Goal: Task Accomplishment & Management: Manage account settings

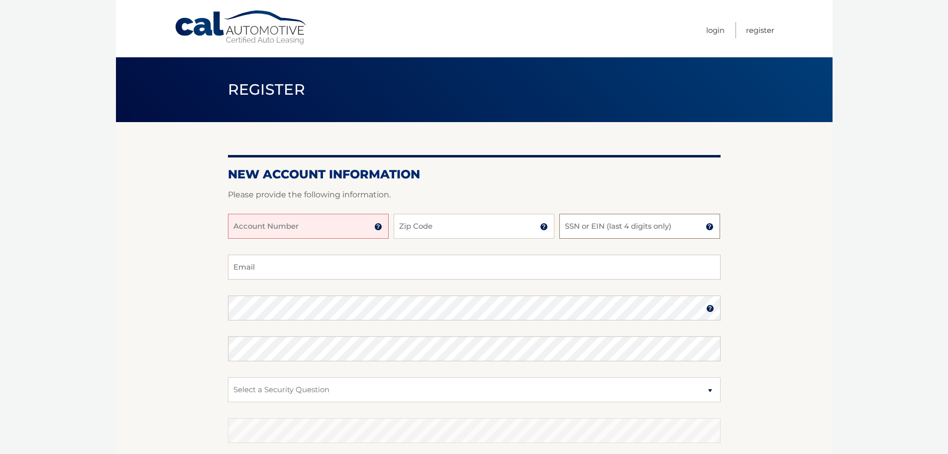
click at [617, 228] on input "SSN or EIN (last 4 digits only)" at bounding box center [640, 226] width 161 height 25
click at [274, 233] on input "Account Number" at bounding box center [308, 226] width 161 height 25
click at [384, 221] on input "Account Number" at bounding box center [308, 226] width 161 height 25
click at [380, 223] on img at bounding box center [378, 227] width 8 height 8
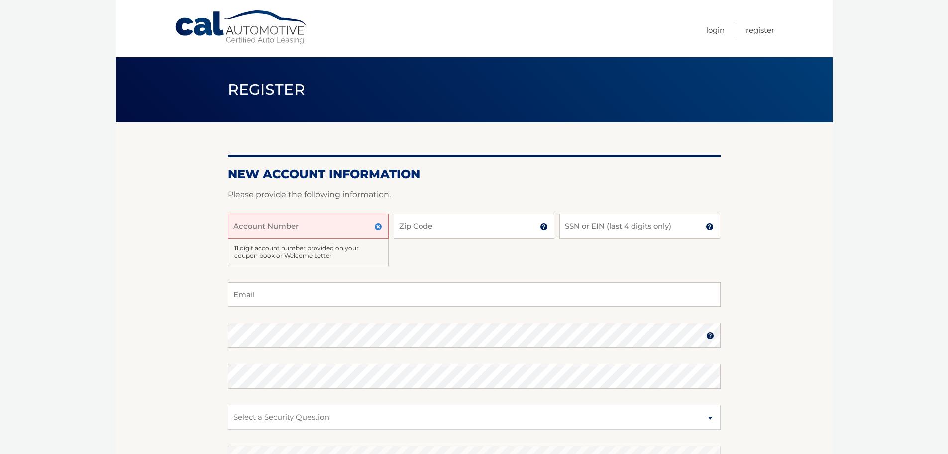
click at [336, 223] on input "Account Number" at bounding box center [308, 226] width 161 height 25
click at [304, 235] on input "Account Number" at bounding box center [308, 226] width 161 height 25
click at [303, 232] on input "Account Number" at bounding box center [308, 226] width 161 height 25
type input "44456010113"
type input "11572"
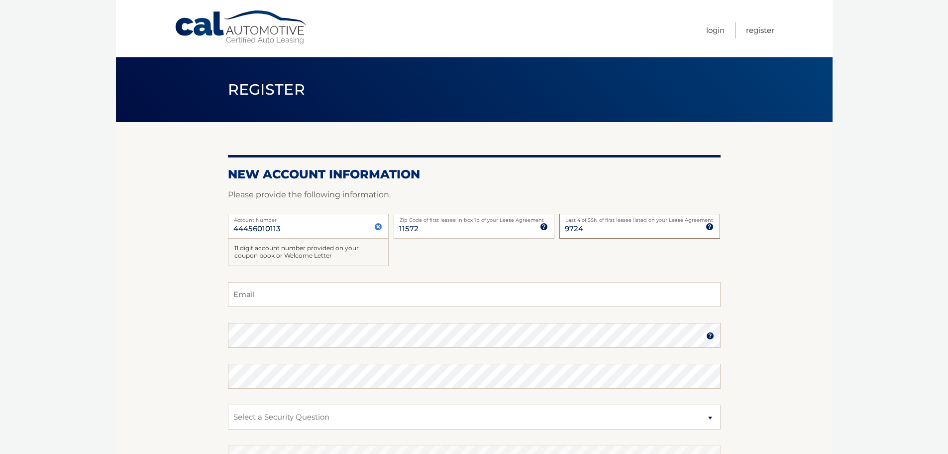
type input "9724"
type input "rpketeltas@gmail.com"
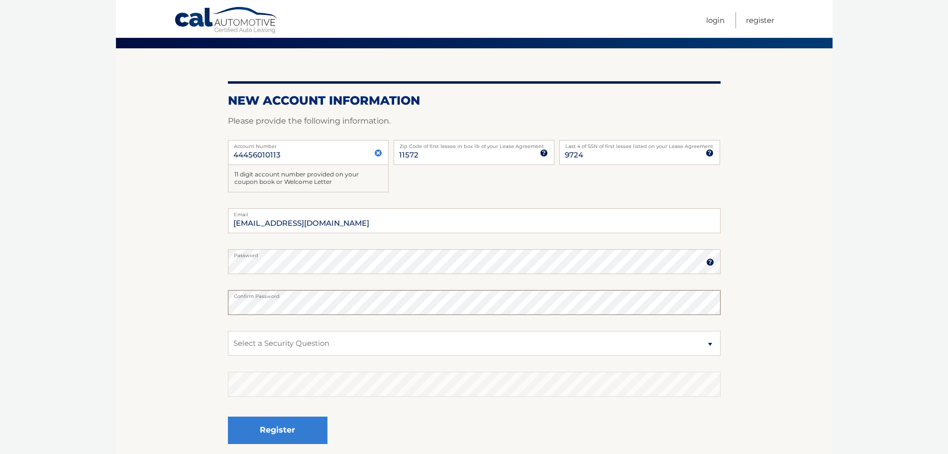
scroll to position [149, 0]
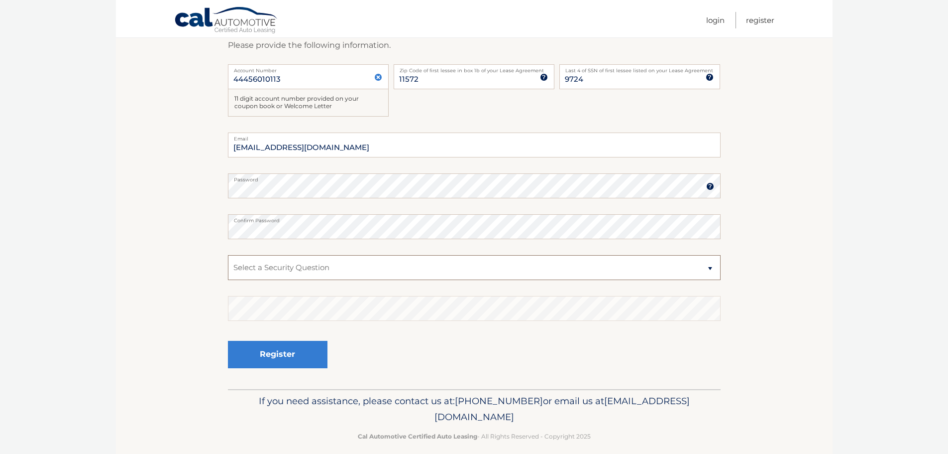
click at [307, 267] on select "Select a Security Question What was the name of your elementary school? What is…" at bounding box center [474, 267] width 493 height 25
select select "2"
click at [228, 255] on select "Select a Security Question What was the name of your elementary school? What is…" at bounding box center [474, 267] width 493 height 25
click at [287, 346] on button "Register" at bounding box center [278, 354] width 100 height 27
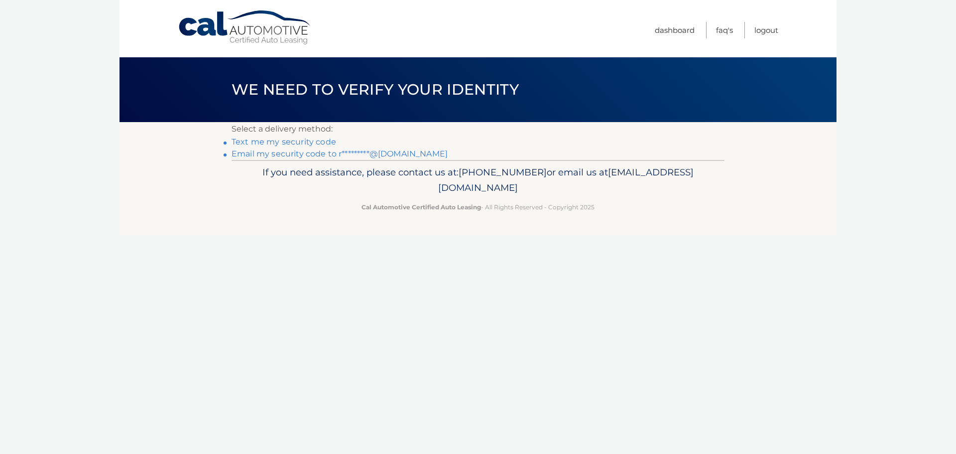
click at [311, 153] on link "Email my security code to r*********@gmail.com" at bounding box center [340, 153] width 216 height 9
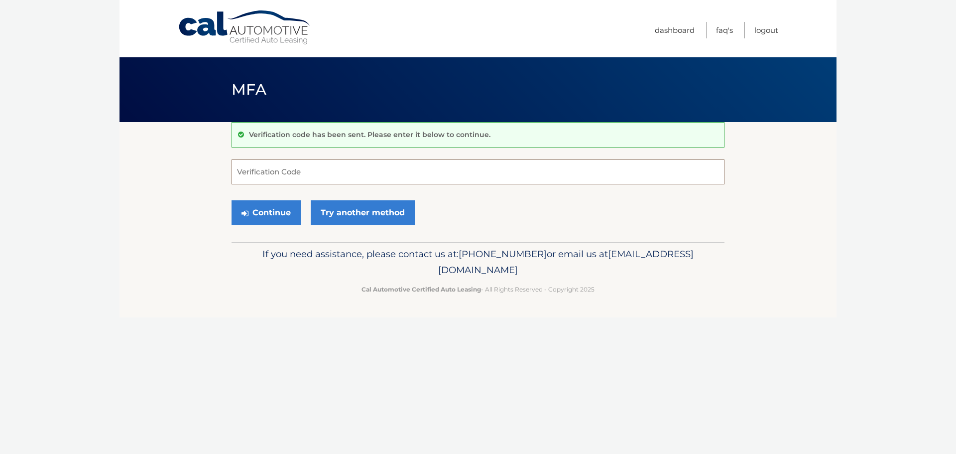
click at [395, 169] on input "Verification Code" at bounding box center [478, 171] width 493 height 25
paste input "912231"
type input "912231"
click at [285, 215] on button "Continue" at bounding box center [266, 212] width 69 height 25
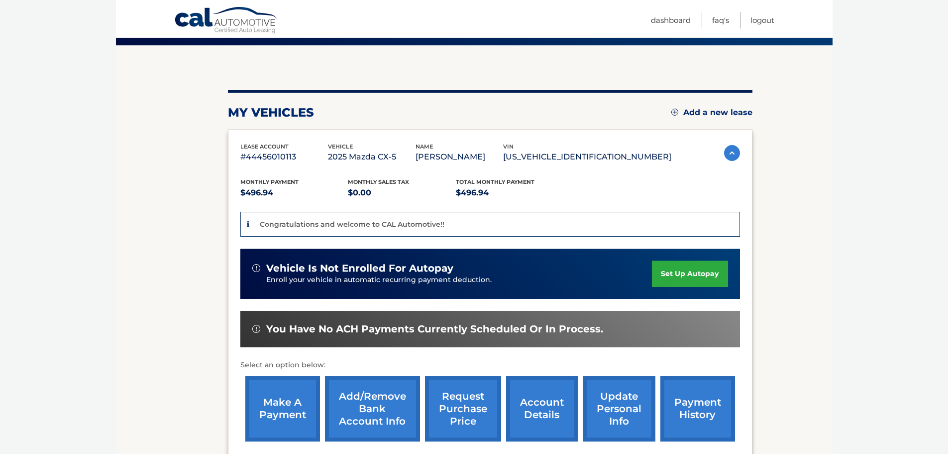
scroll to position [100, 0]
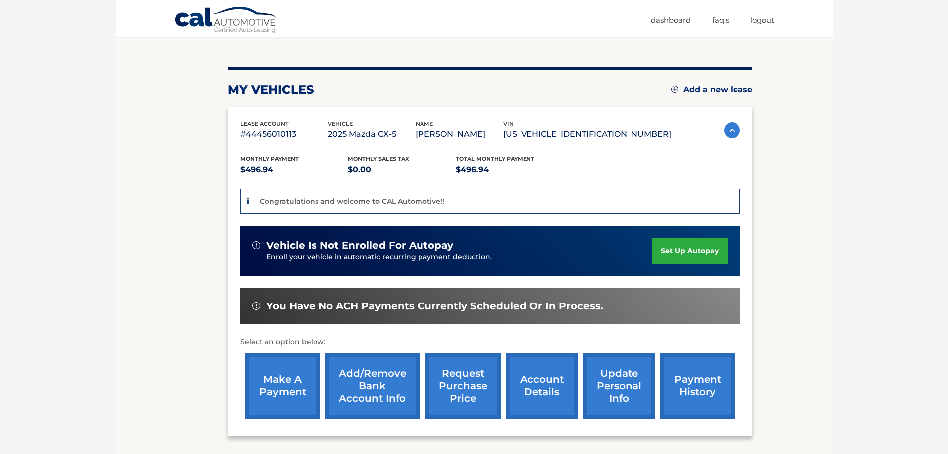
click at [287, 391] on link "make a payment" at bounding box center [282, 385] width 75 height 65
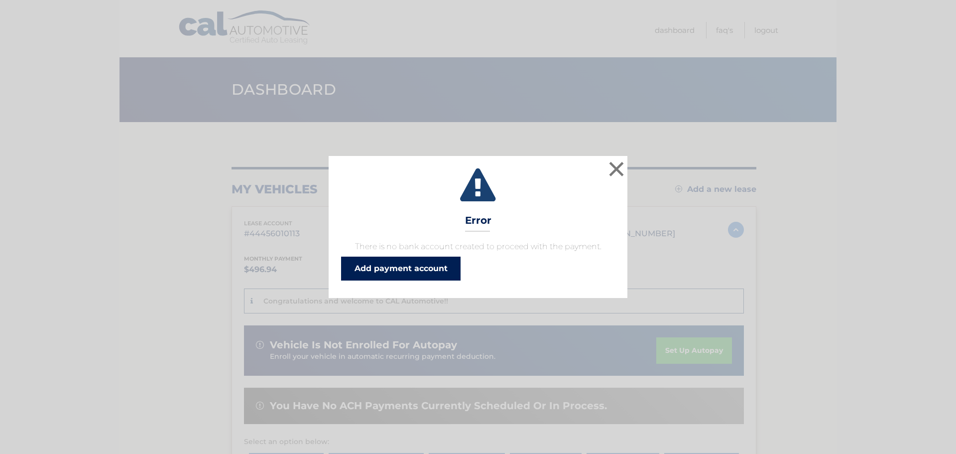
click at [406, 275] on link "Add payment account" at bounding box center [400, 268] width 119 height 24
click at [611, 164] on button "×" at bounding box center [616, 169] width 20 height 20
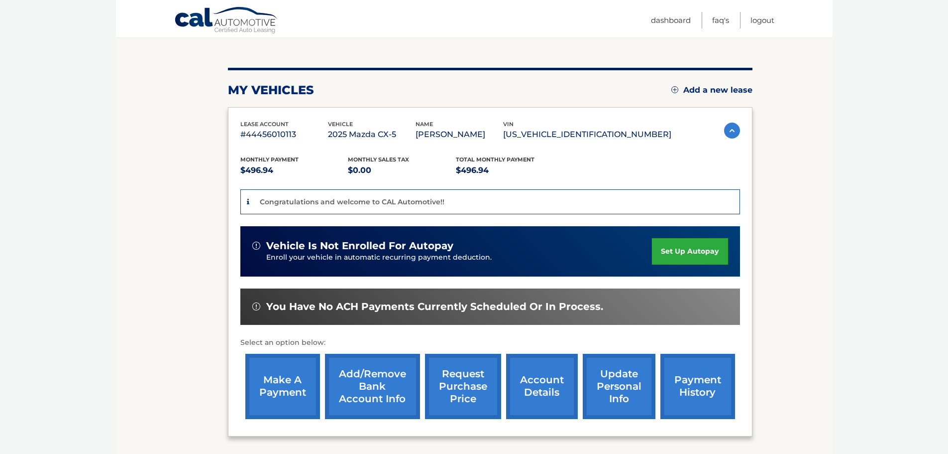
scroll to position [100, 0]
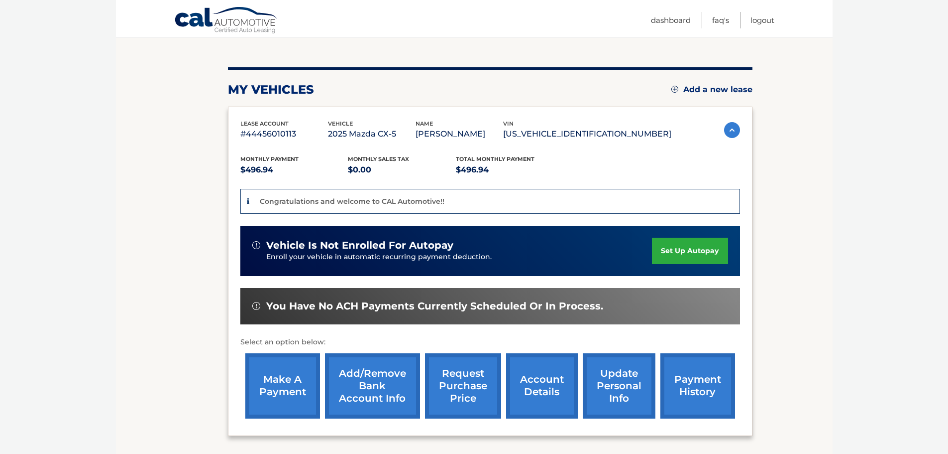
click at [613, 375] on link "update personal info" at bounding box center [619, 385] width 73 height 65
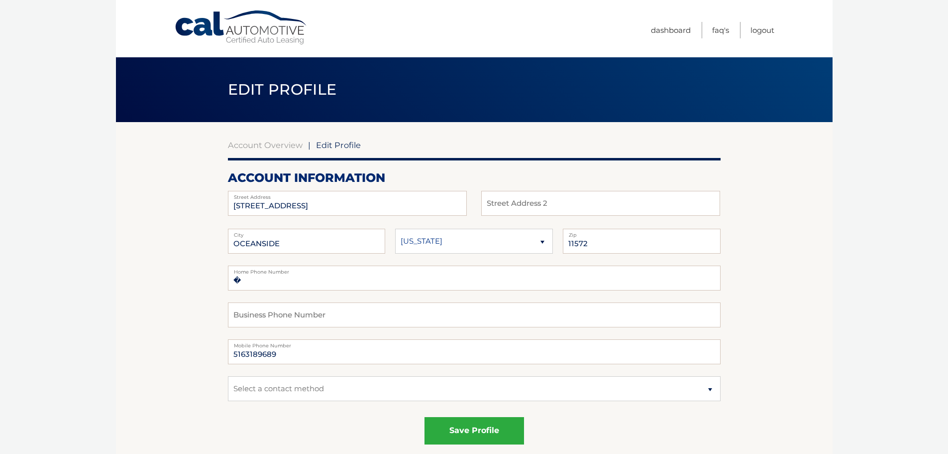
click at [314, 147] on div "Account Overview | Edit Profile" at bounding box center [474, 145] width 493 height 10
click at [275, 143] on link "Account Overview" at bounding box center [265, 145] width 75 height 10
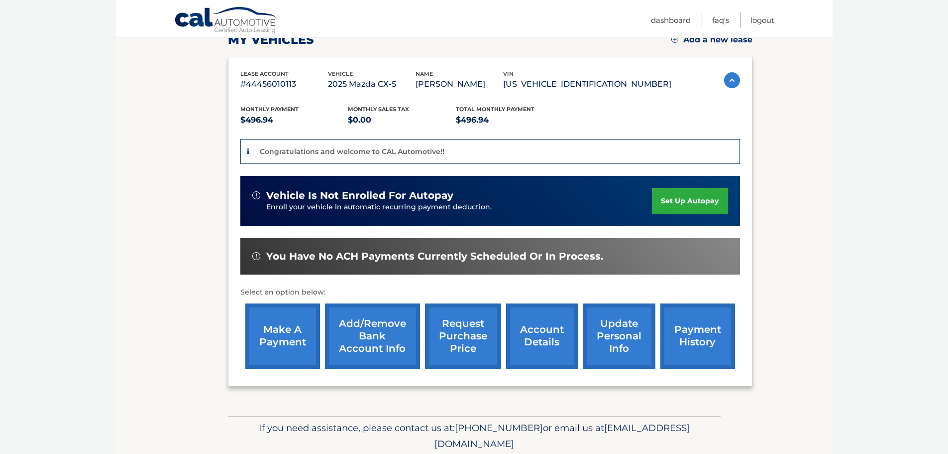
scroll to position [187, 0]
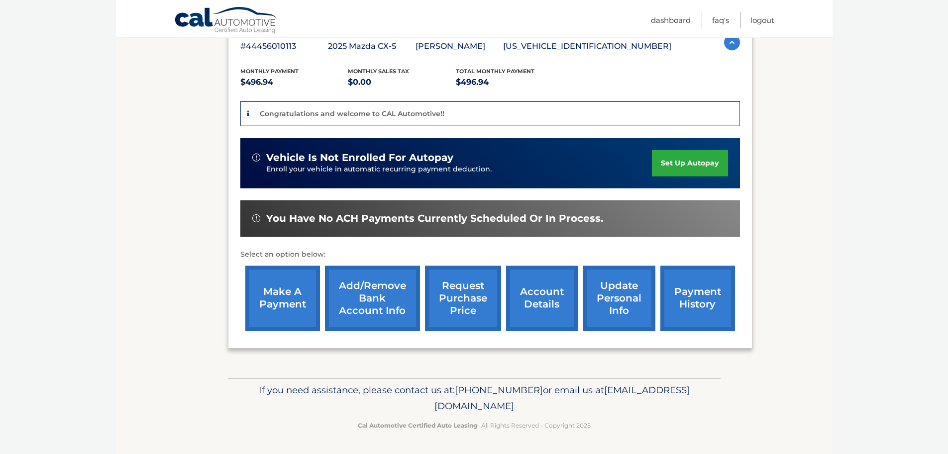
click at [468, 291] on link "request purchase price" at bounding box center [463, 297] width 76 height 65
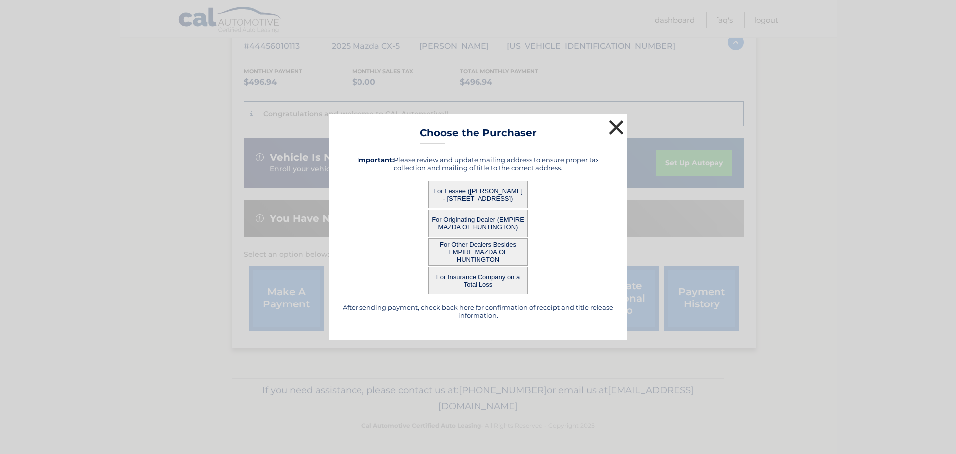
click at [616, 120] on button "×" at bounding box center [616, 127] width 20 height 20
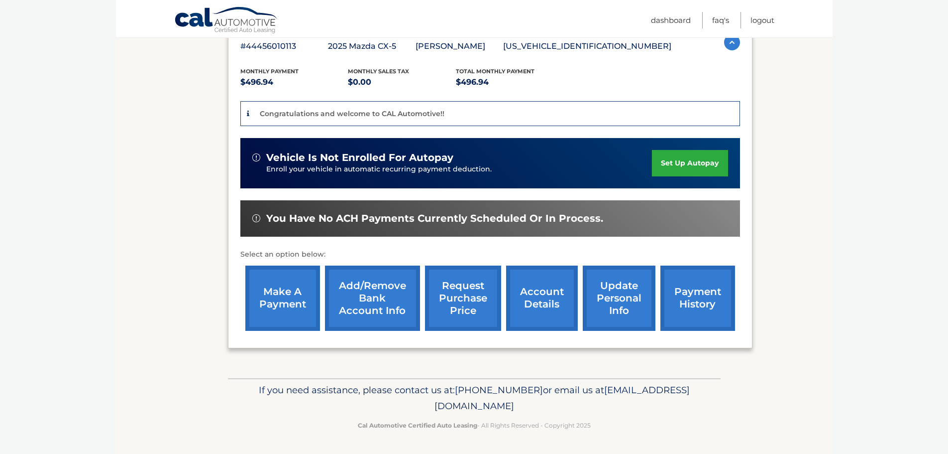
click at [522, 298] on link "account details" at bounding box center [542, 297] width 72 height 65
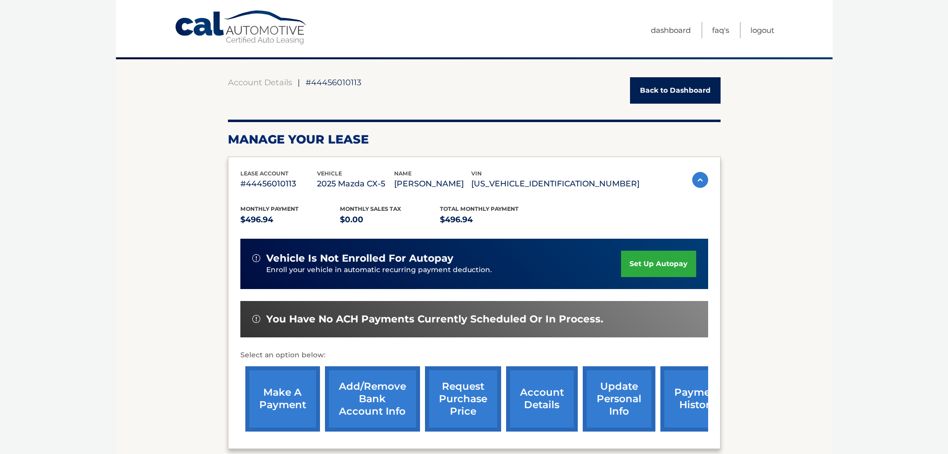
scroll to position [348, 0]
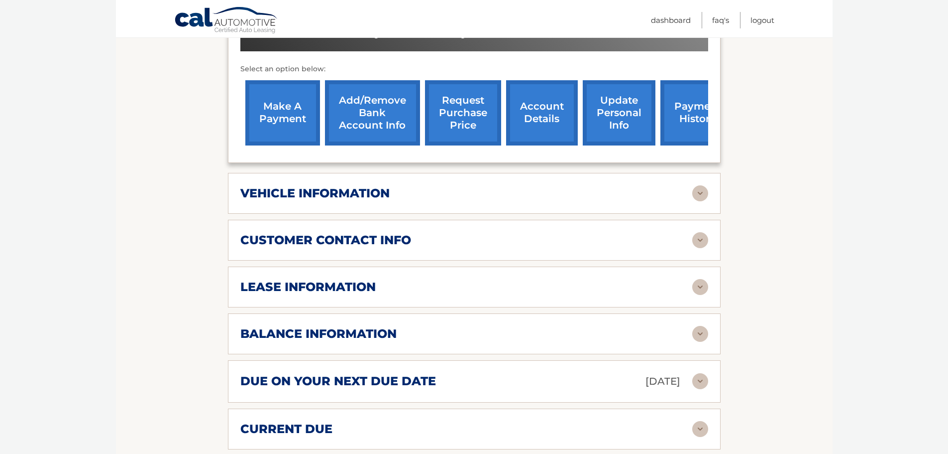
click at [701, 184] on div "vehicle information vehicle Year [DATE] vehicle make Mazda vehicle model CX-5 v…" at bounding box center [474, 193] width 493 height 41
click at [699, 190] on img at bounding box center [701, 193] width 16 height 16
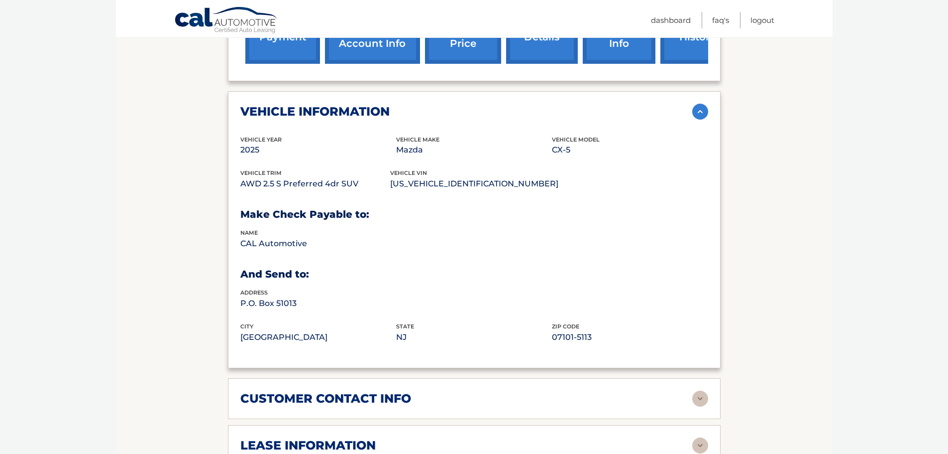
scroll to position [448, 0]
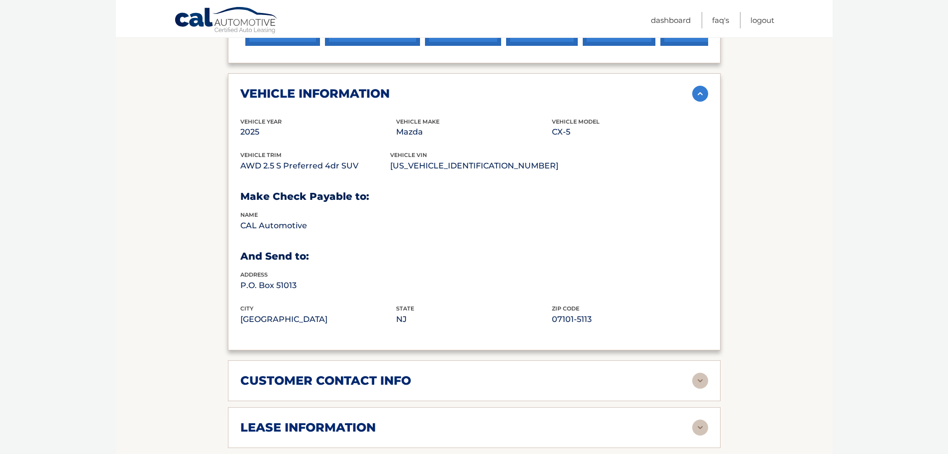
click at [703, 91] on img at bounding box center [701, 94] width 16 height 16
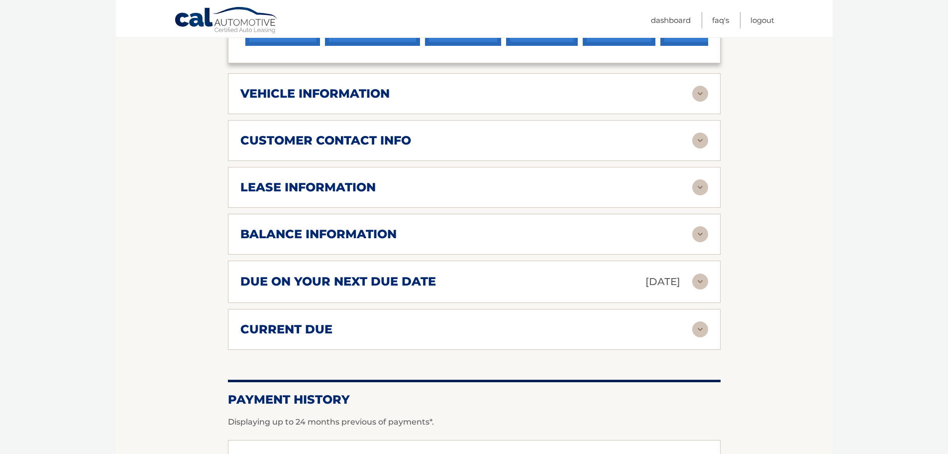
click at [706, 139] on img at bounding box center [701, 140] width 16 height 16
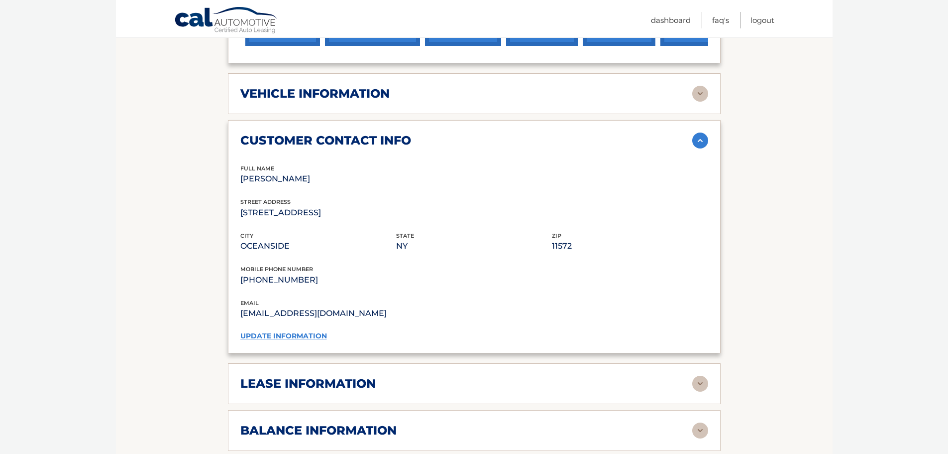
click at [706, 139] on img at bounding box center [701, 140] width 16 height 16
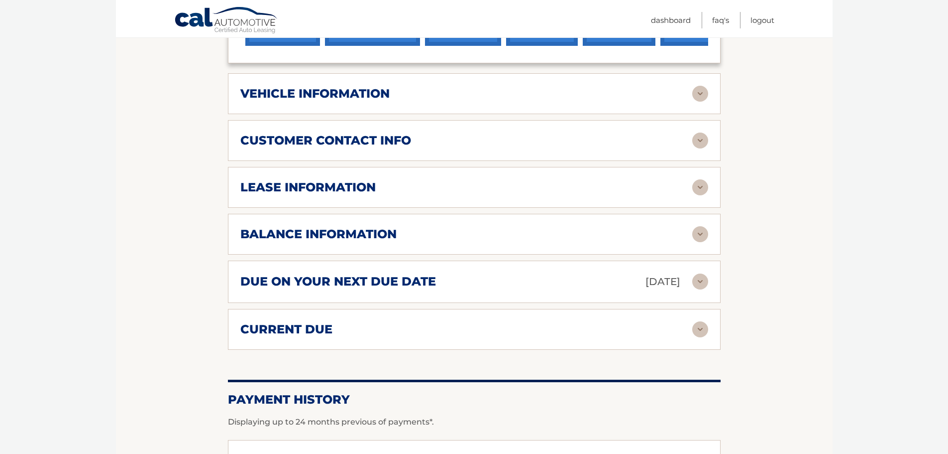
click at [701, 181] on img at bounding box center [701, 187] width 16 height 16
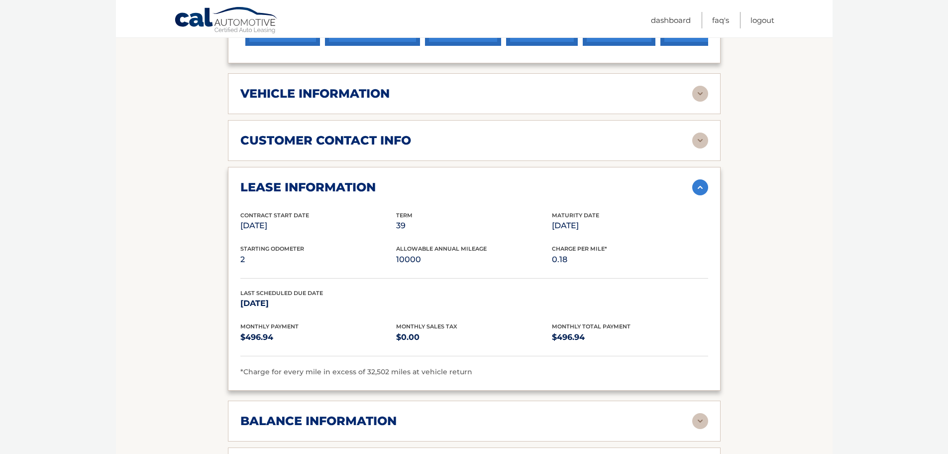
click at [701, 181] on img at bounding box center [701, 187] width 16 height 16
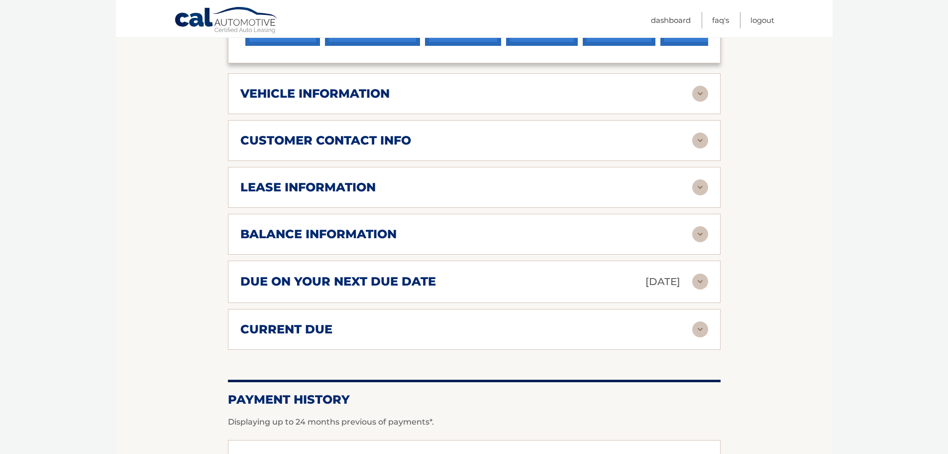
click at [706, 230] on img at bounding box center [701, 234] width 16 height 16
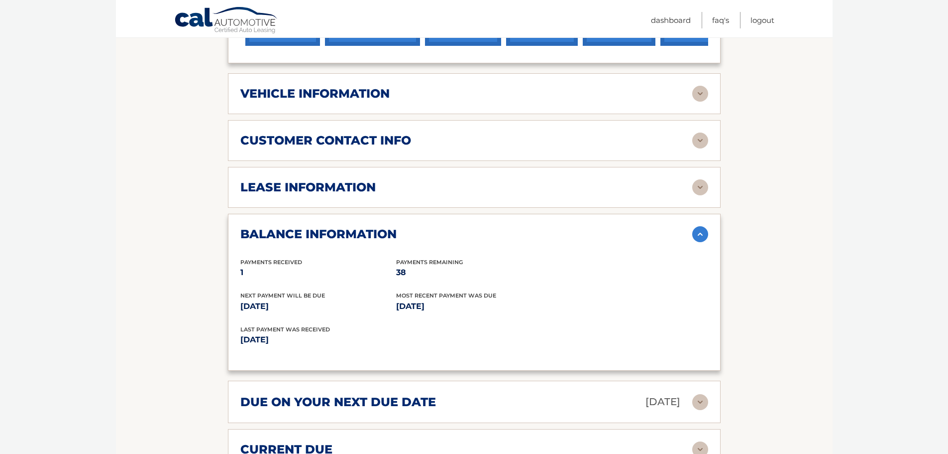
click at [705, 233] on img at bounding box center [701, 234] width 16 height 16
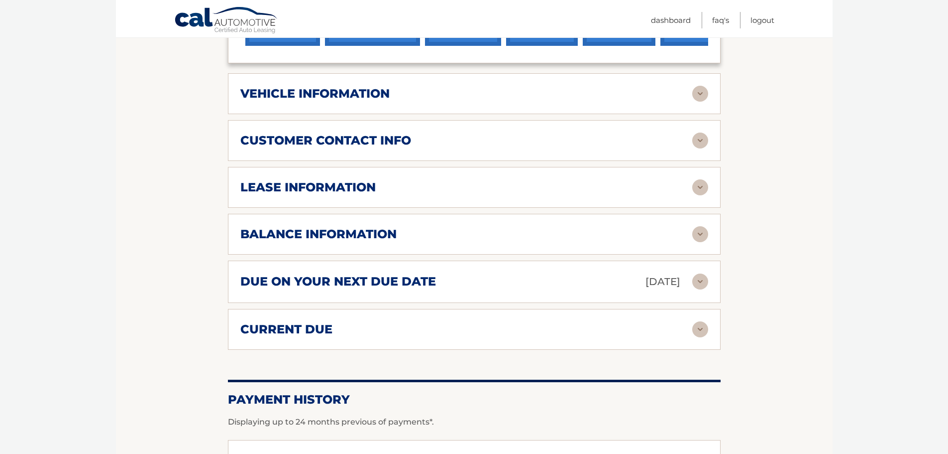
click at [701, 285] on img at bounding box center [701, 281] width 16 height 16
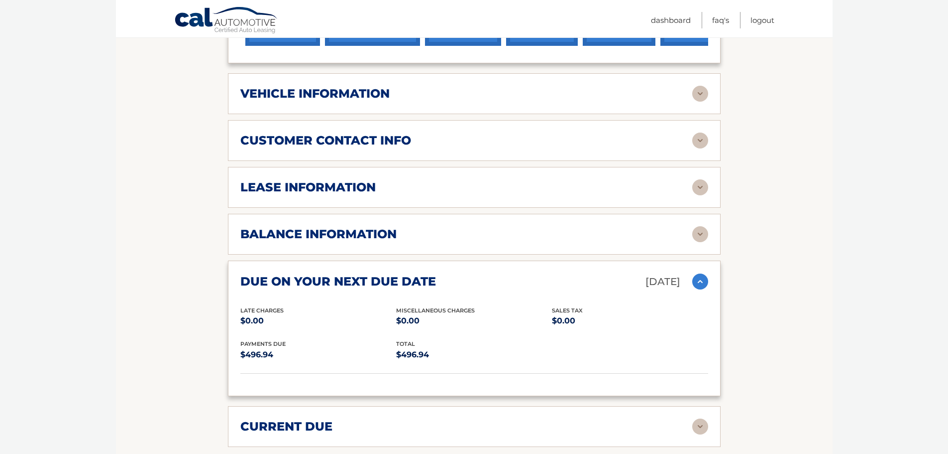
click at [701, 285] on img at bounding box center [701, 281] width 16 height 16
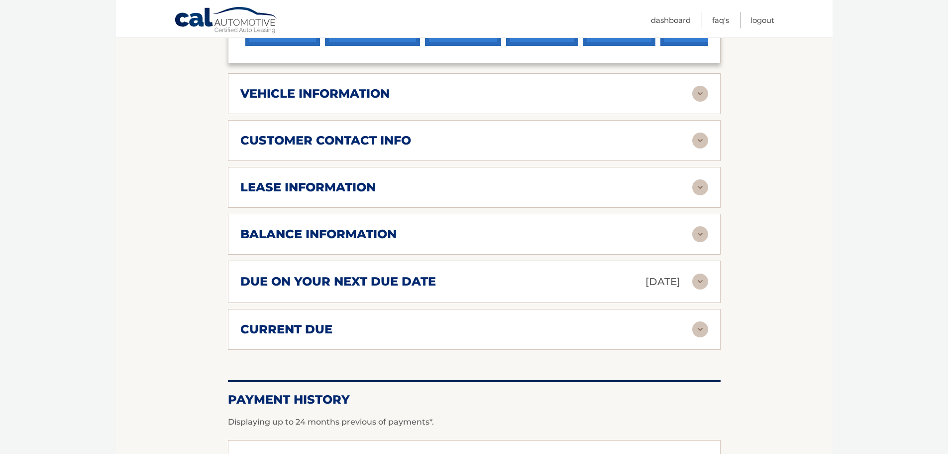
click at [699, 327] on img at bounding box center [701, 329] width 16 height 16
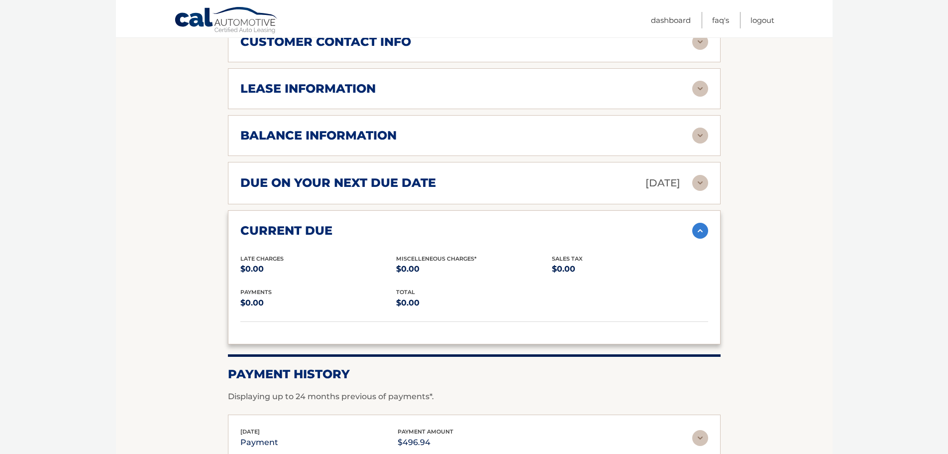
scroll to position [548, 0]
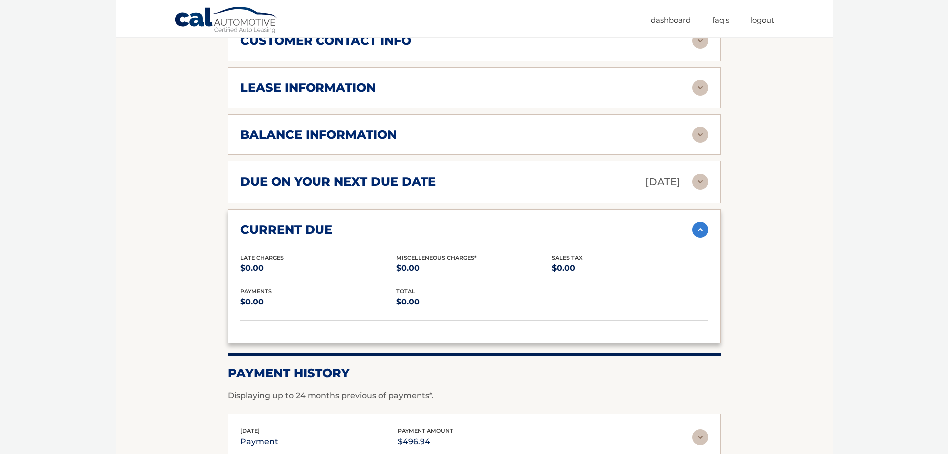
click at [701, 224] on img at bounding box center [701, 230] width 16 height 16
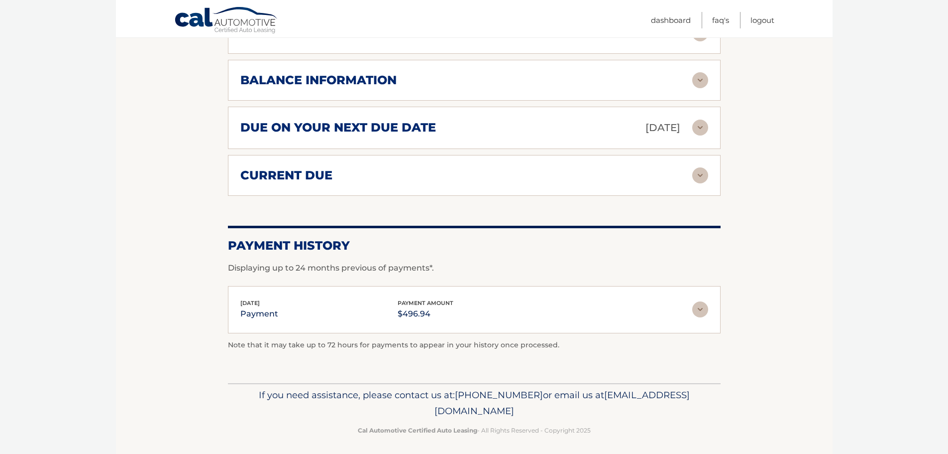
scroll to position [606, 0]
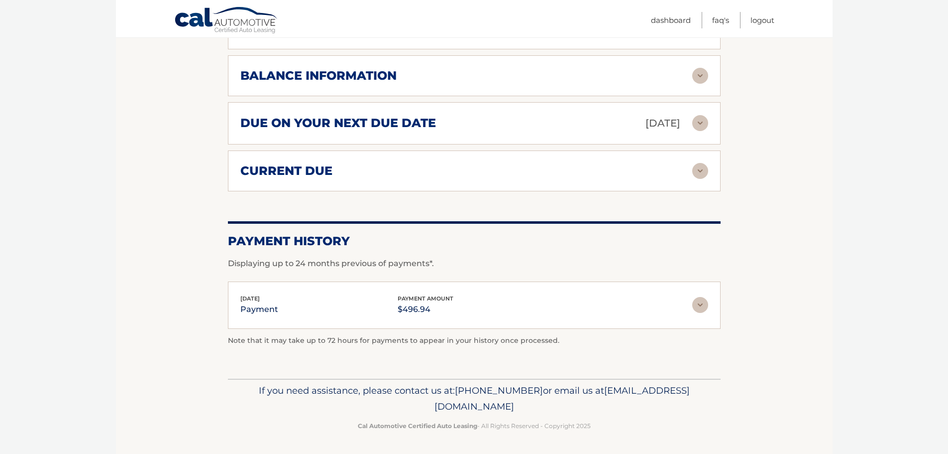
click at [703, 305] on img at bounding box center [701, 305] width 16 height 16
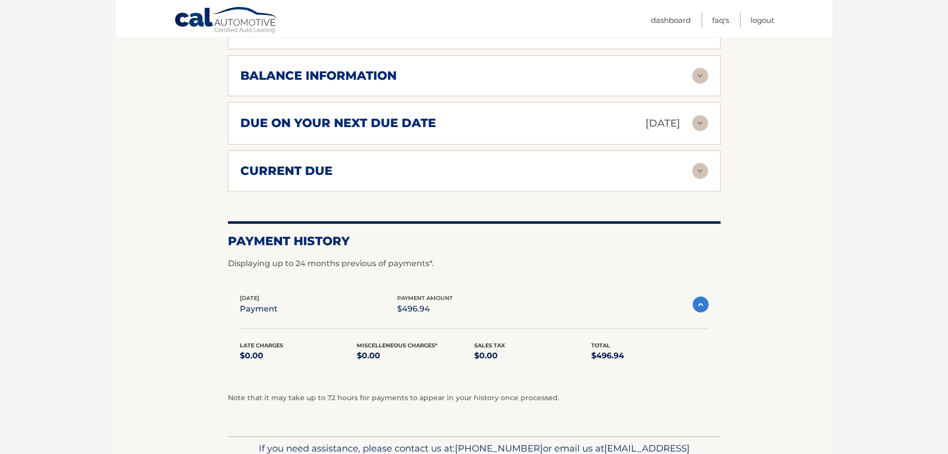
click at [703, 305] on img at bounding box center [701, 304] width 16 height 16
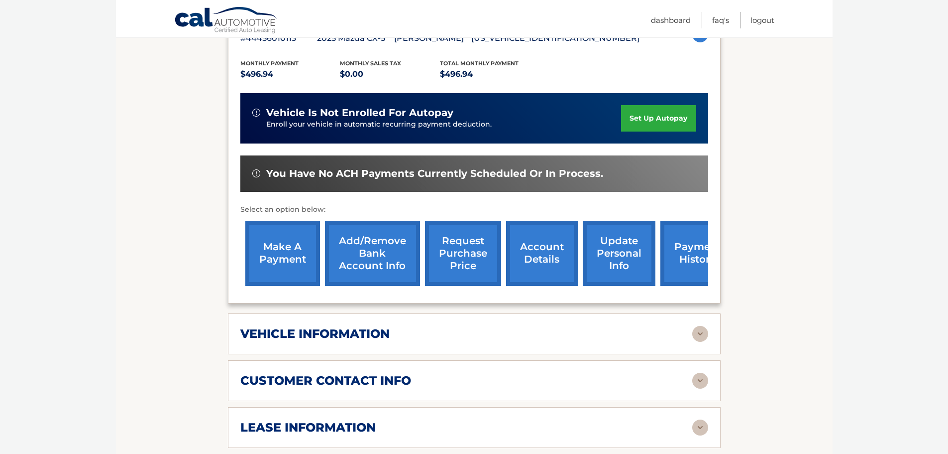
scroll to position [0, 0]
